Goal: Transaction & Acquisition: Purchase product/service

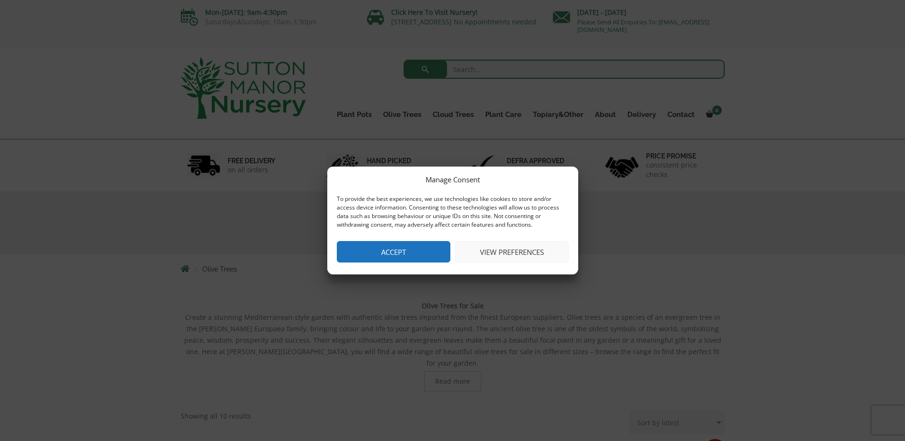
click at [408, 265] on div "Manage Consent To provide the best experiences, we use technologies like cookie…" at bounding box center [452, 221] width 251 height 108
click at [412, 256] on button "Accept" at bounding box center [394, 251] width 114 height 21
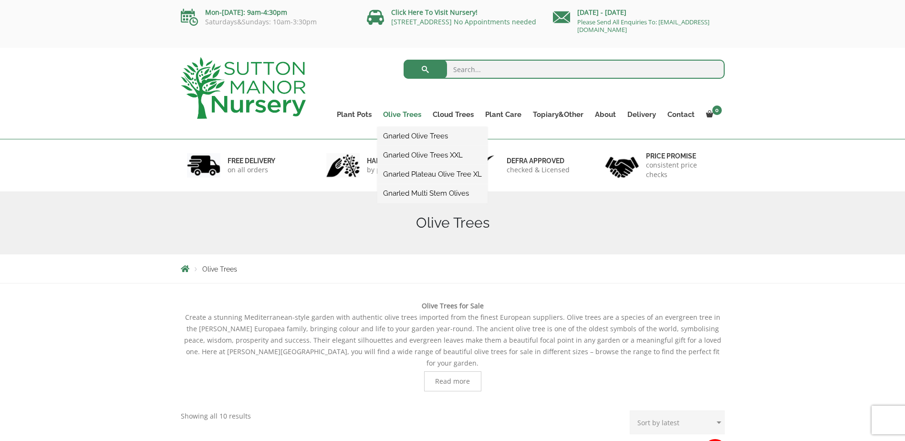
click at [403, 111] on link "Olive Trees" at bounding box center [402, 114] width 50 height 13
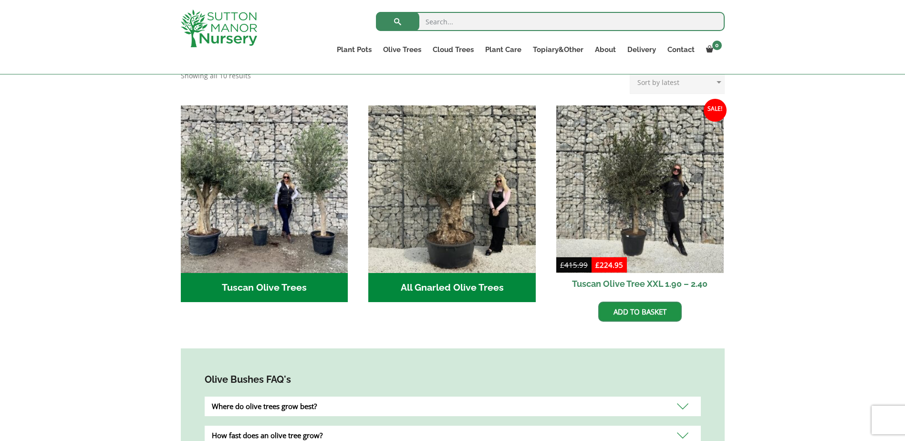
scroll to position [334, 0]
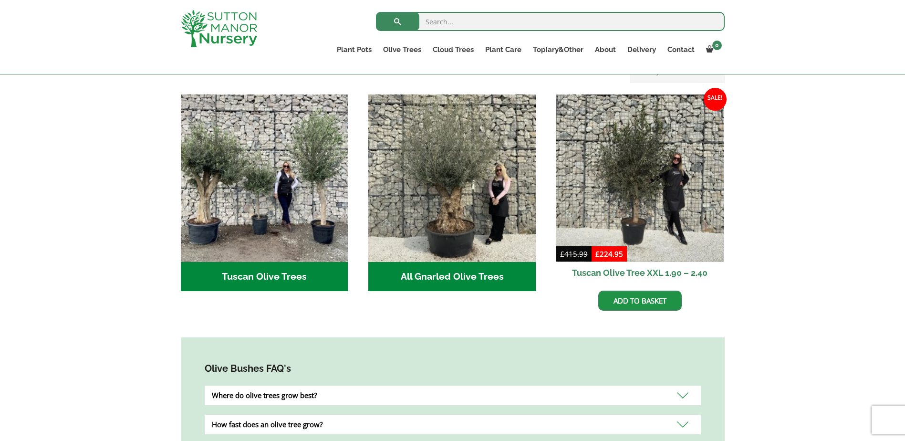
click at [260, 262] on h2 "Tuscan Olive Trees (9)" at bounding box center [264, 277] width 167 height 30
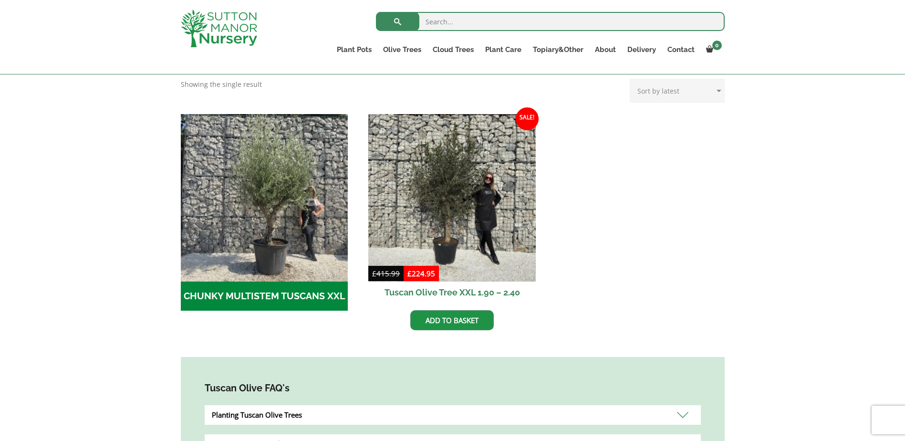
scroll to position [239, 0]
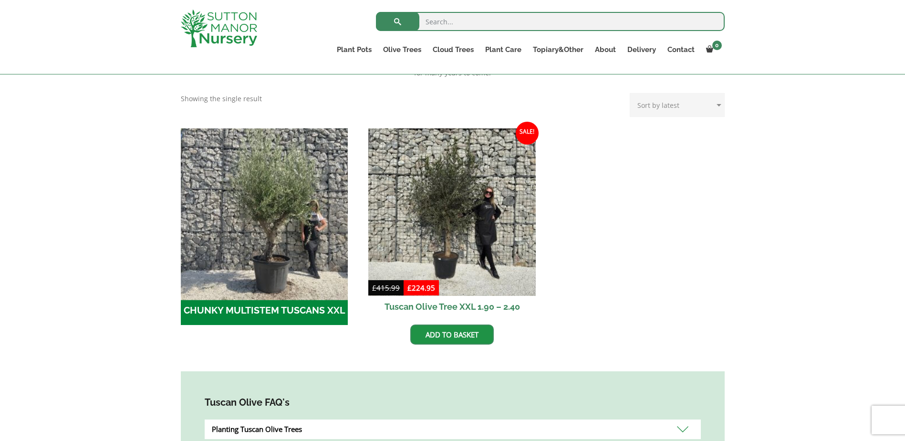
click at [271, 249] on img "Visit product category CHUNKY MULTISTEM TUSCANS XXL" at bounding box center [265, 212] width 176 height 176
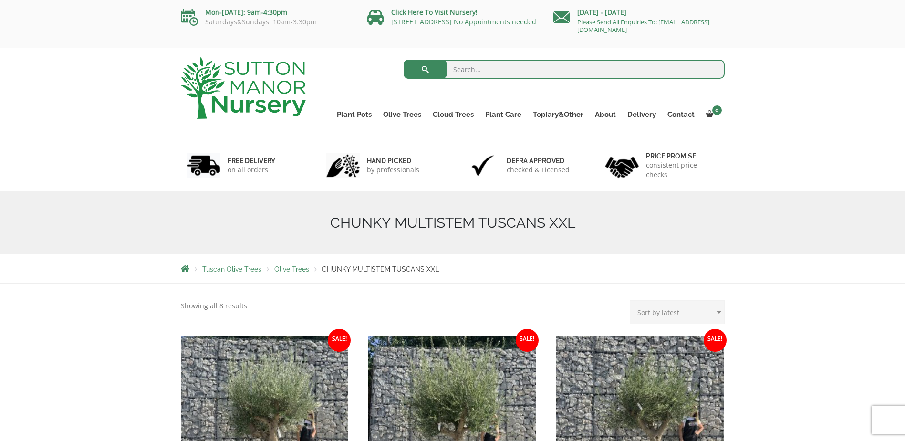
click at [288, 266] on span "Olive Trees" at bounding box center [291, 269] width 35 height 8
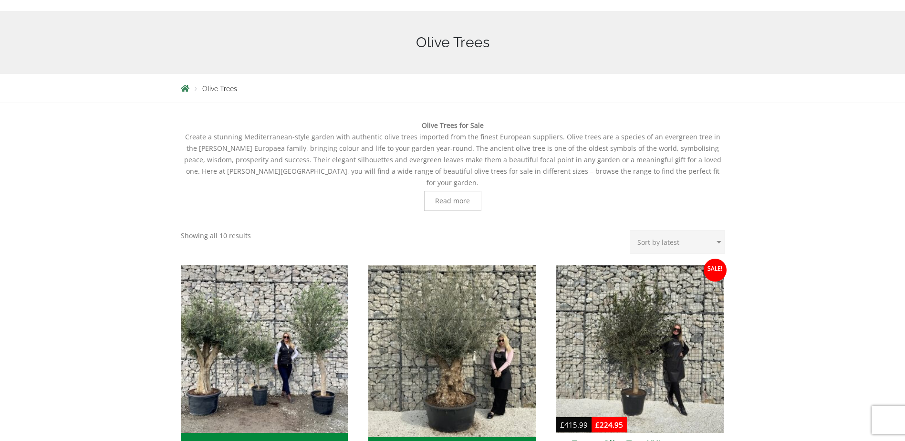
scroll to position [191, 0]
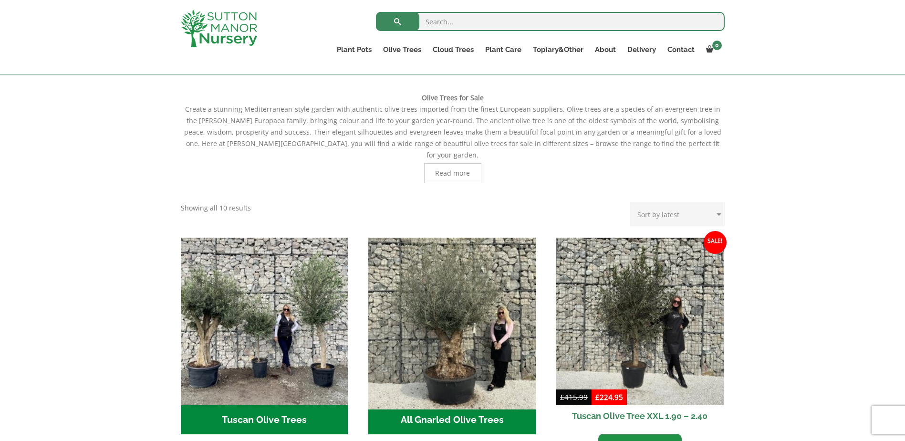
click at [458, 320] on img "Visit product category All Gnarled Olive Trees" at bounding box center [453, 321] width 176 height 176
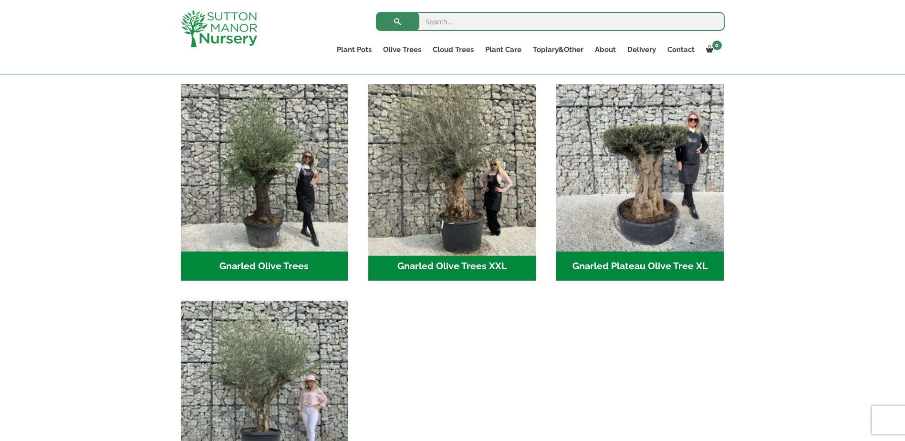
scroll to position [191, 0]
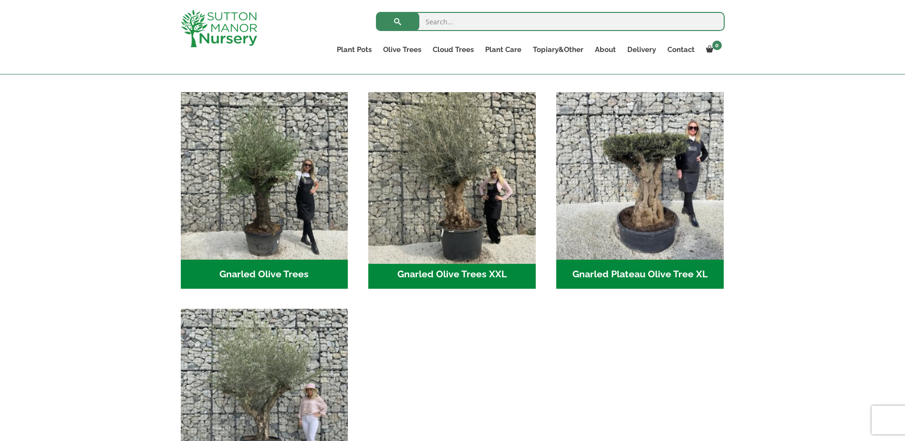
click at [463, 194] on img "Visit product category Gnarled Olive Trees XXL" at bounding box center [453, 176] width 176 height 176
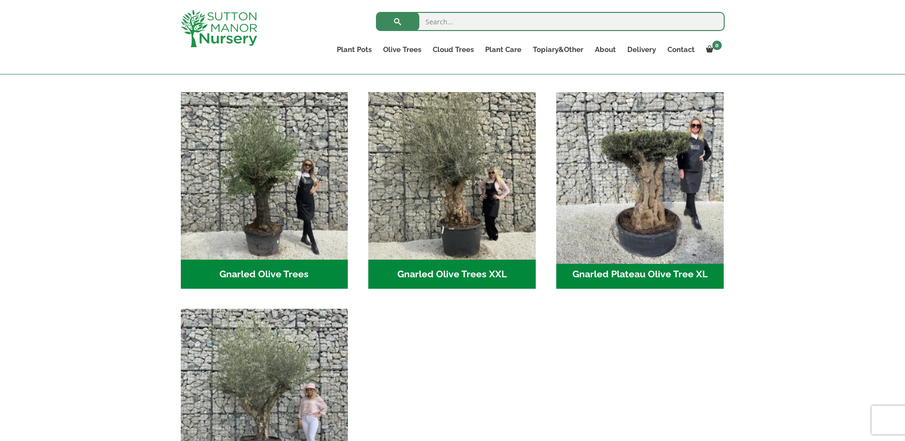
click at [663, 226] on img "Visit product category Gnarled Plateau Olive Tree XL" at bounding box center [640, 176] width 176 height 176
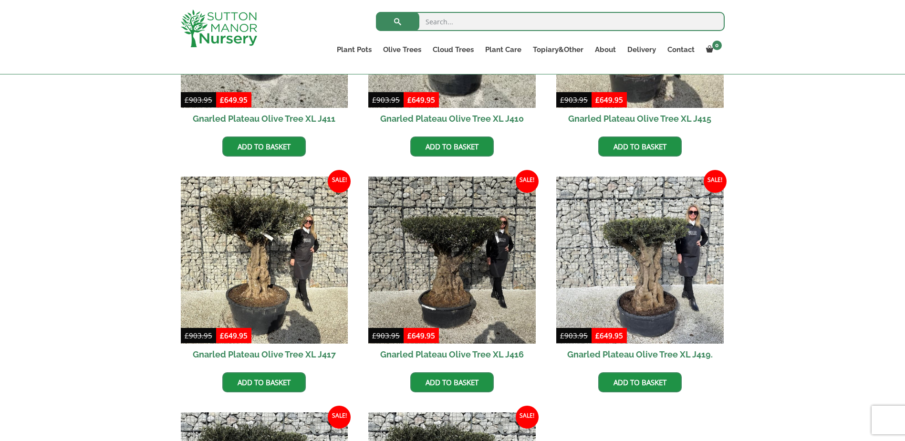
scroll to position [573, 0]
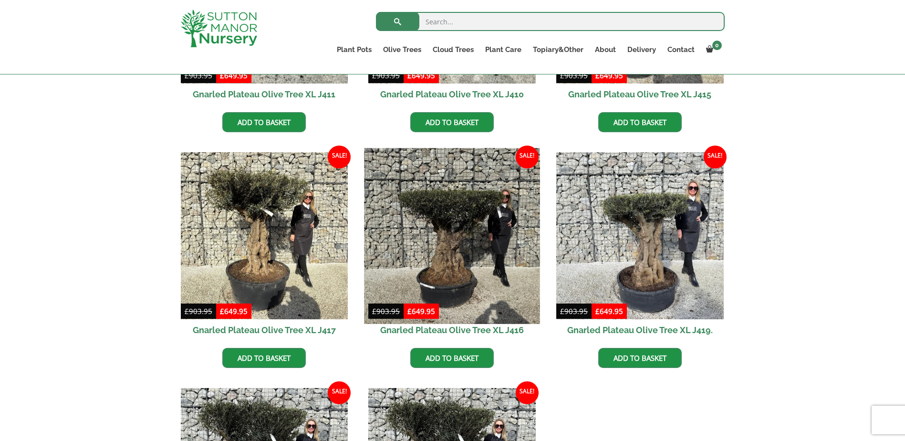
click at [448, 252] on img at bounding box center [453, 236] width 176 height 176
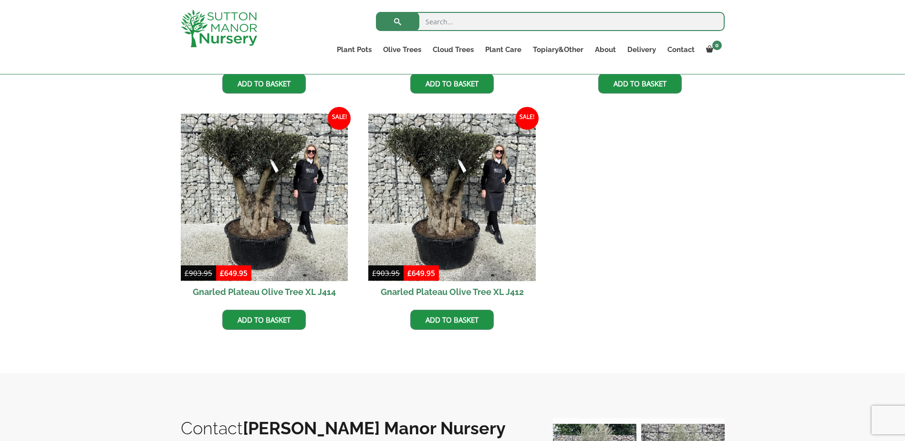
scroll to position [811, 0]
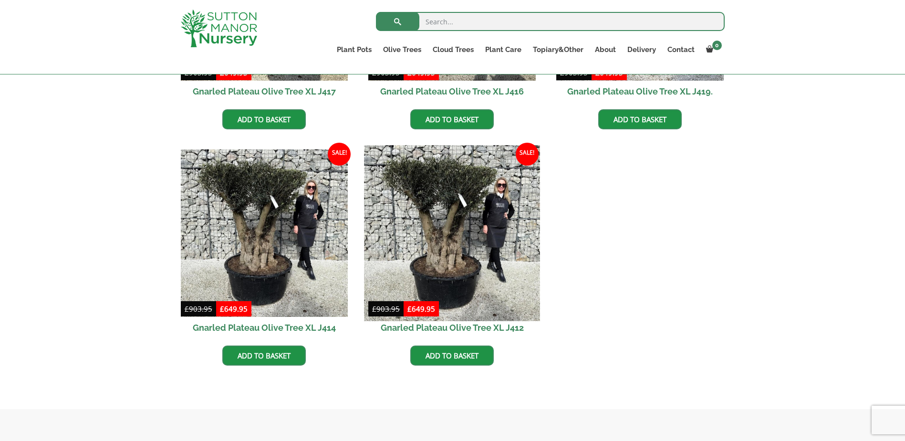
click at [440, 228] on img at bounding box center [453, 233] width 176 height 176
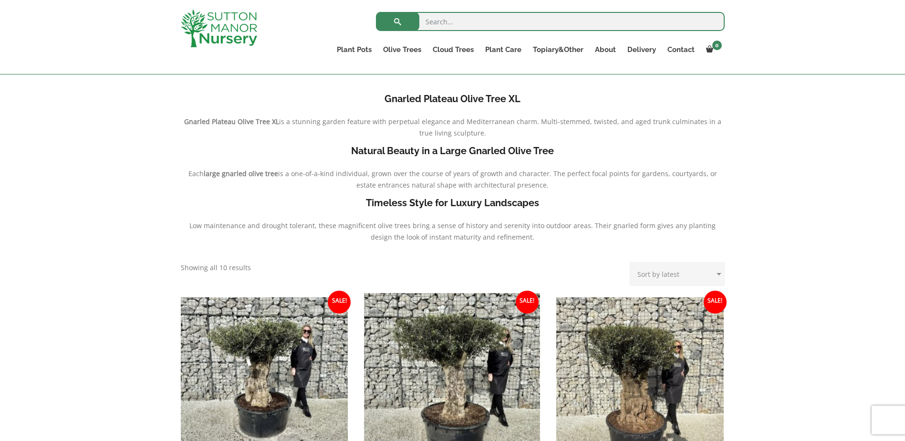
scroll to position [0, 0]
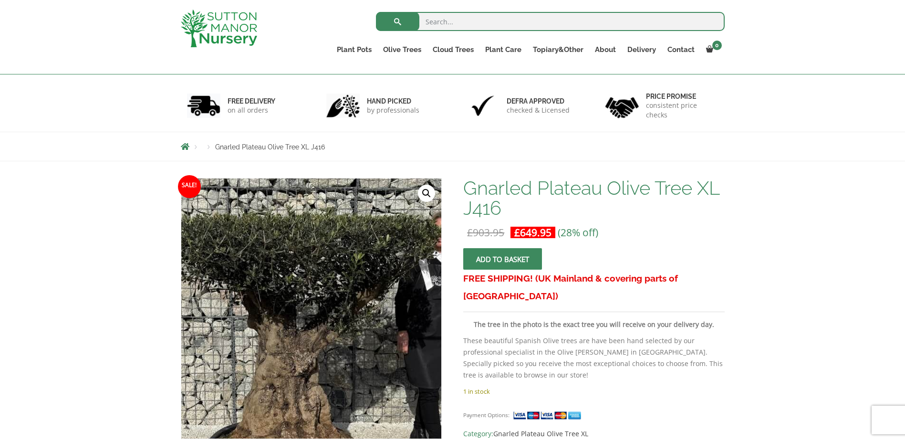
scroll to position [95, 0]
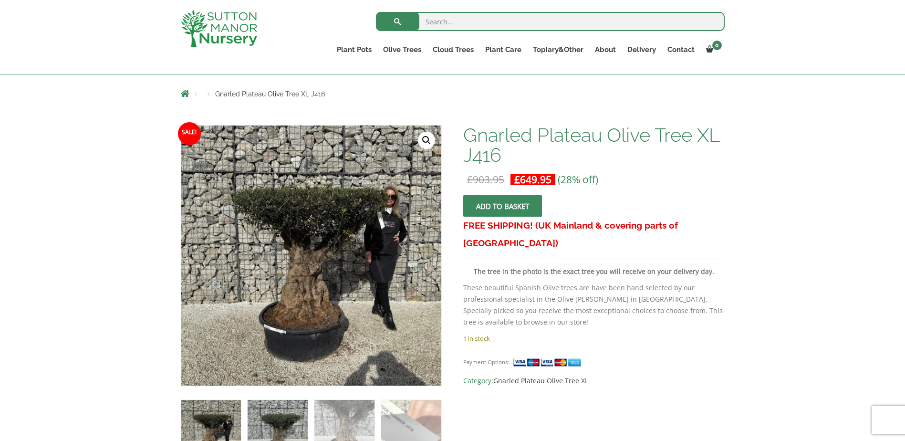
click at [289, 425] on img at bounding box center [278, 430] width 60 height 60
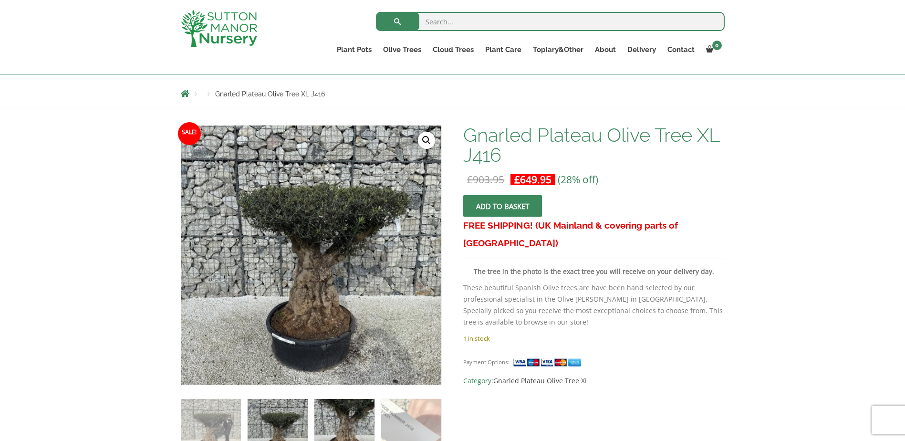
click at [360, 433] on img at bounding box center [344, 429] width 60 height 60
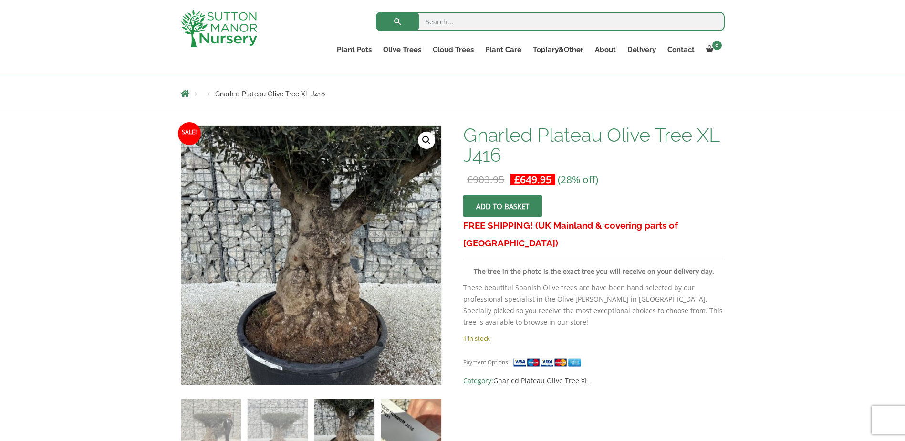
click at [403, 430] on img at bounding box center [411, 429] width 60 height 60
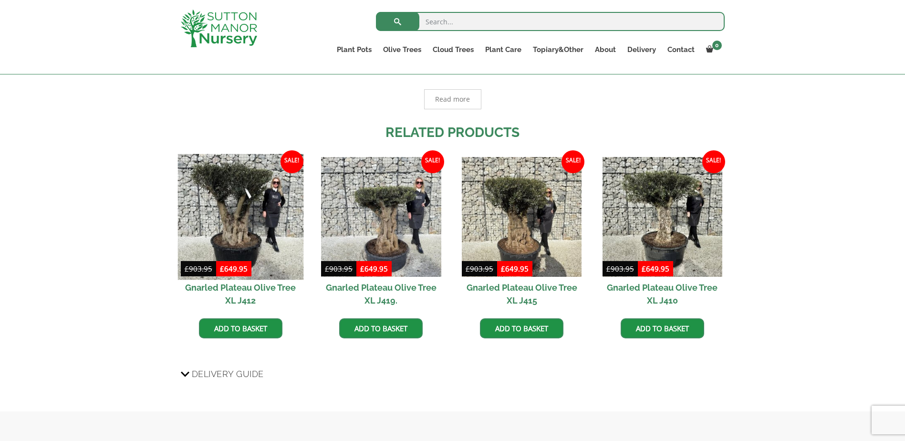
scroll to position [763, 0]
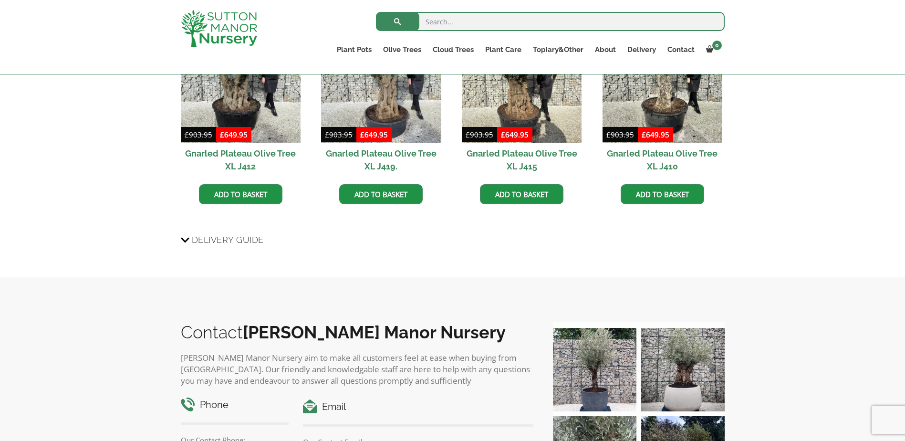
click at [184, 239] on icon at bounding box center [185, 239] width 9 height 11
click at [0, 0] on input "Delivery Guide" at bounding box center [0, 0] width 0 height 0
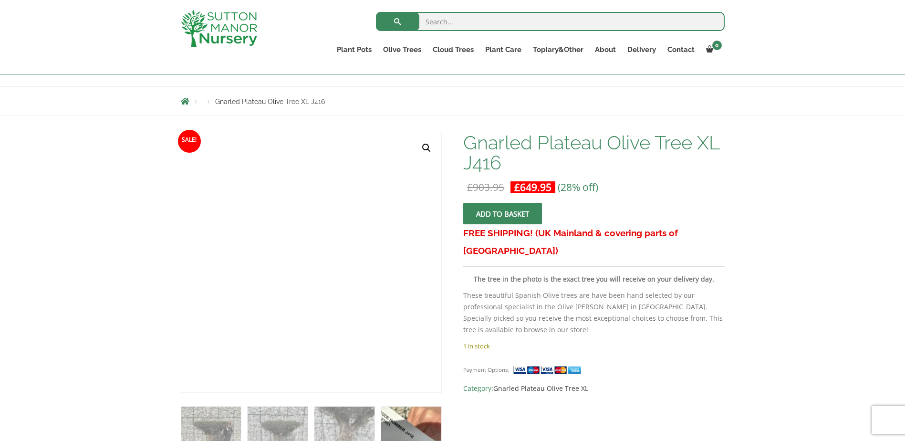
scroll to position [0, 0]
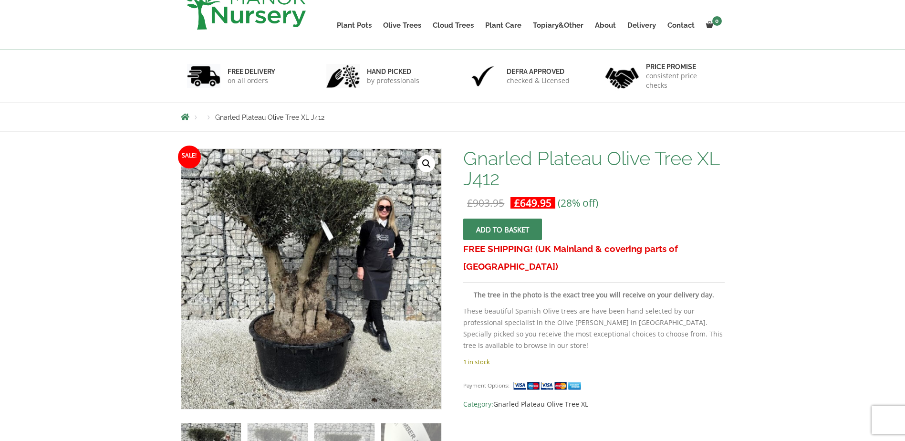
scroll to position [95, 0]
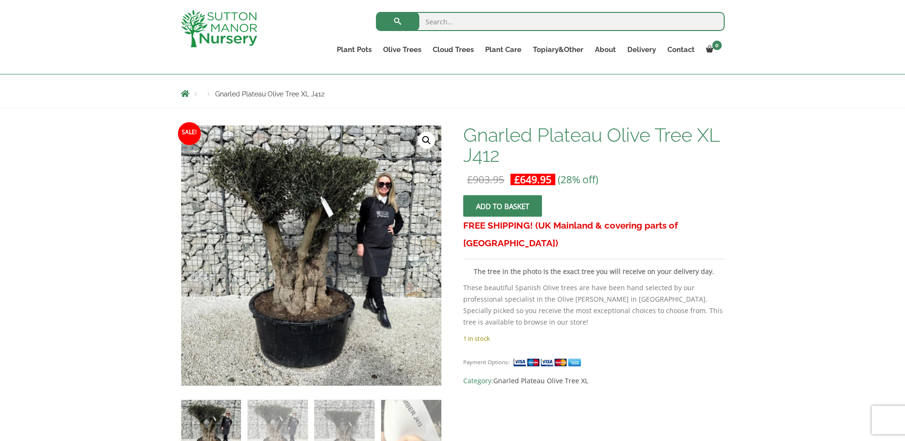
click at [324, 236] on img at bounding box center [303, 267] width 423 height 423
click at [374, 231] on img at bounding box center [272, 271] width 423 height 423
click at [270, 418] on img at bounding box center [278, 430] width 60 height 60
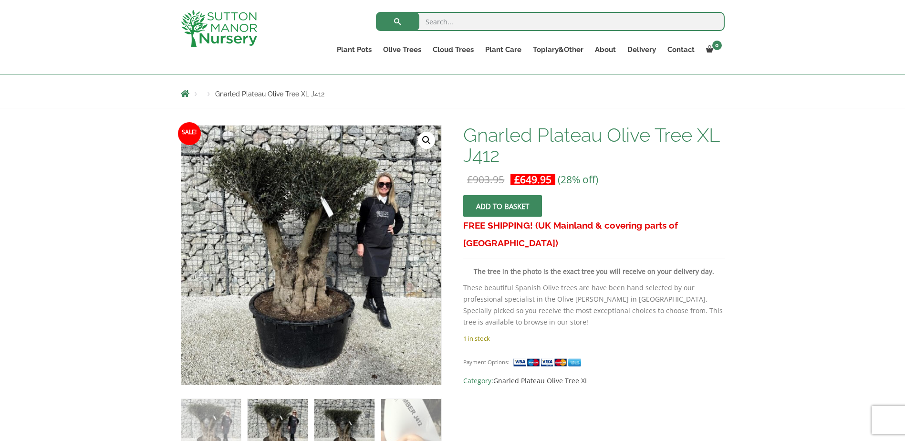
click at [345, 419] on img at bounding box center [344, 429] width 60 height 60
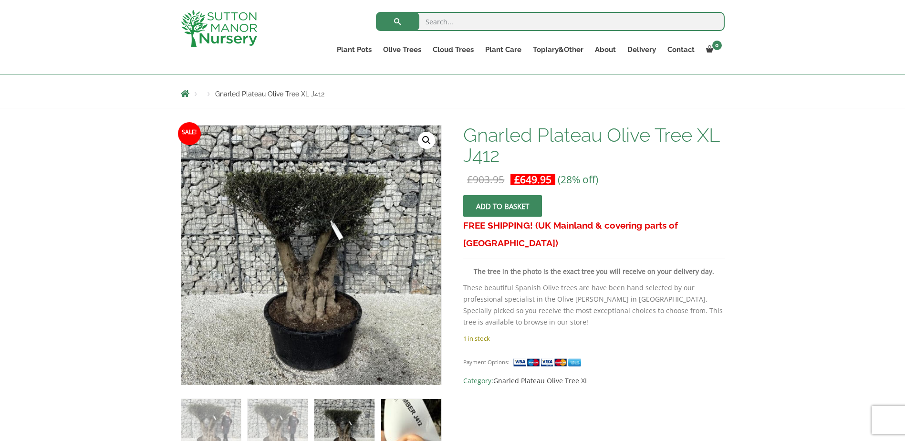
click at [423, 415] on img at bounding box center [411, 429] width 60 height 60
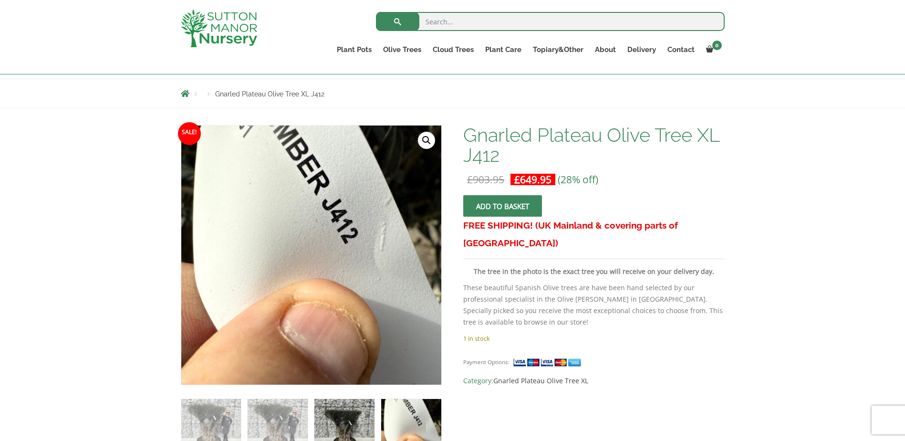
click at [363, 412] on img at bounding box center [344, 429] width 60 height 60
